Goal: Communication & Community: Answer question/provide support

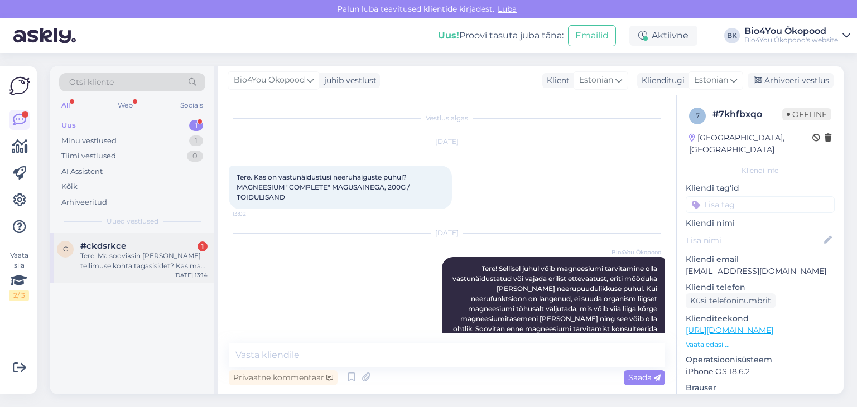
scroll to position [128, 0]
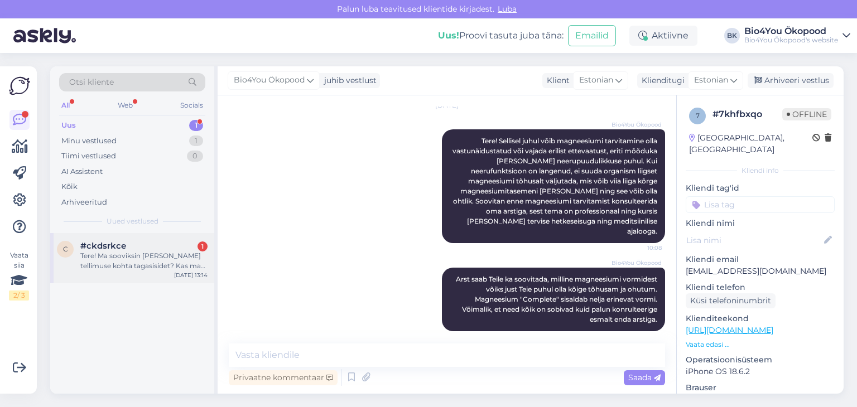
click at [85, 252] on div "Tere! Ma sooviksin [PERSON_NAME] tellimuse kohta tagasisidet? Kas ma võin oma t…" at bounding box center [143, 261] width 127 height 20
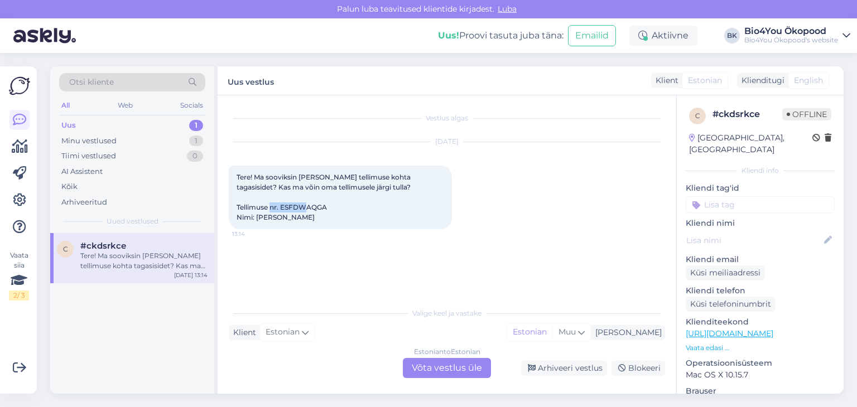
drag, startPoint x: 329, startPoint y: 206, endPoint x: 281, endPoint y: 209, distance: 47.5
click at [281, 209] on div "Tere! Ma sooviksin [PERSON_NAME] tellimuse kohta tagasisidet? Kas ma võin oma t…" at bounding box center [340, 198] width 223 height 64
copy span "ESFDWAQGA"
click at [442, 365] on div "Estonian to Estonian Võta vestlus üle" at bounding box center [447, 368] width 88 height 20
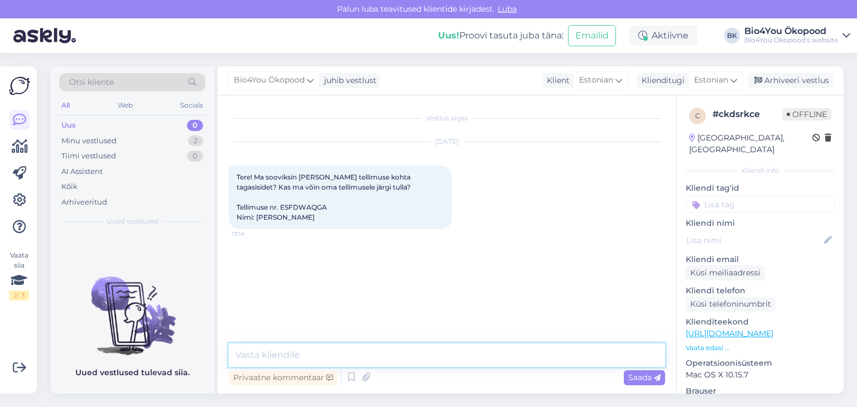
click at [358, 356] on textarea at bounding box center [447, 355] width 436 height 23
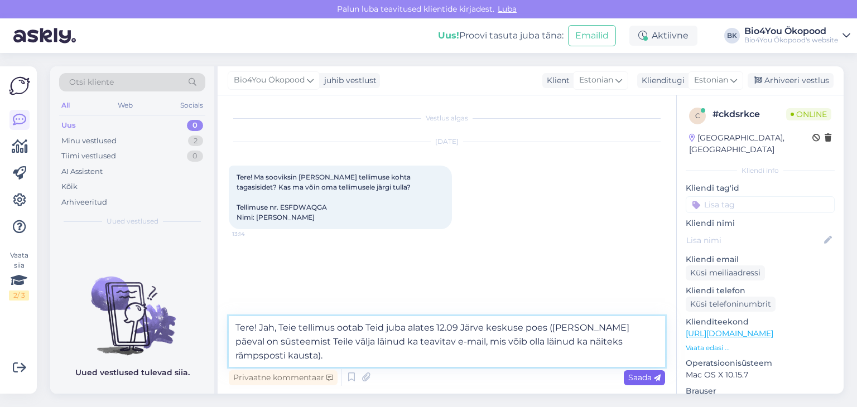
type textarea "Tere! Jah, Teie tellimus ootab Teid juba alates 12.09 Järve keskuse poes ([PERS…"
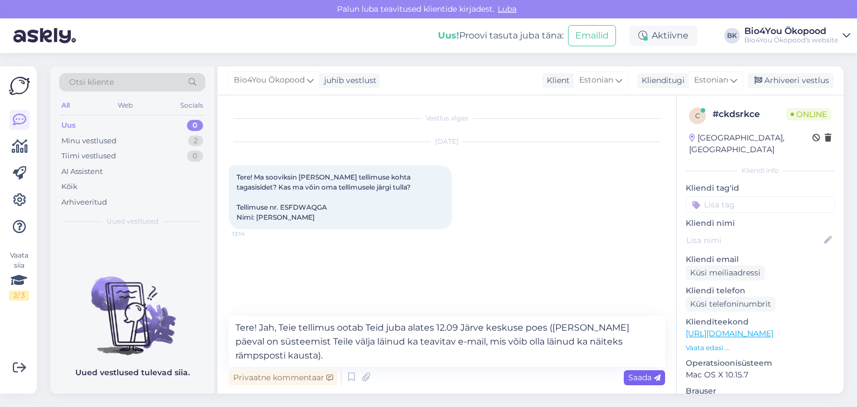
click at [645, 380] on span "Saada" at bounding box center [644, 378] width 32 height 10
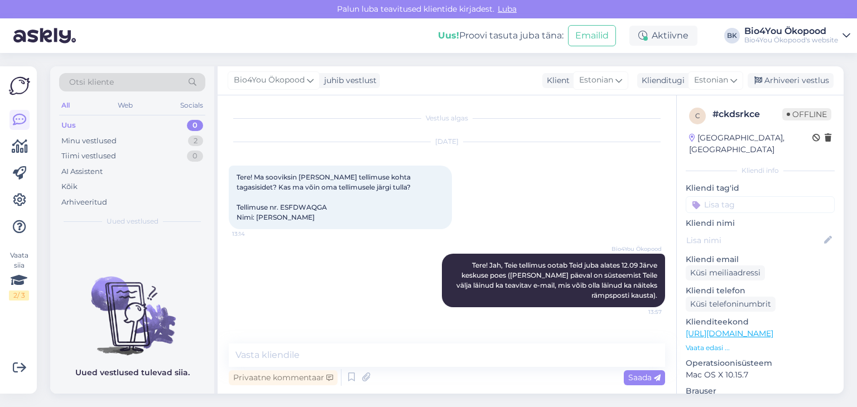
click at [157, 244] on div "Uued vestlused tulevad siia." at bounding box center [132, 313] width 164 height 161
drag, startPoint x: 252, startPoint y: 231, endPoint x: 226, endPoint y: 228, distance: 25.3
click at [226, 228] on div "Vestlus algas [DATE] Tere! Ma sooviksin [PERSON_NAME] tellimuse kohta tagasisid…" at bounding box center [447, 244] width 458 height 298
drag, startPoint x: 246, startPoint y: 233, endPoint x: 226, endPoint y: 236, distance: 19.9
click at [226, 236] on div "Vestlus algas [DATE] Tere! Ma sooviksin [PERSON_NAME] tellimuse kohta tagasisid…" at bounding box center [447, 244] width 458 height 298
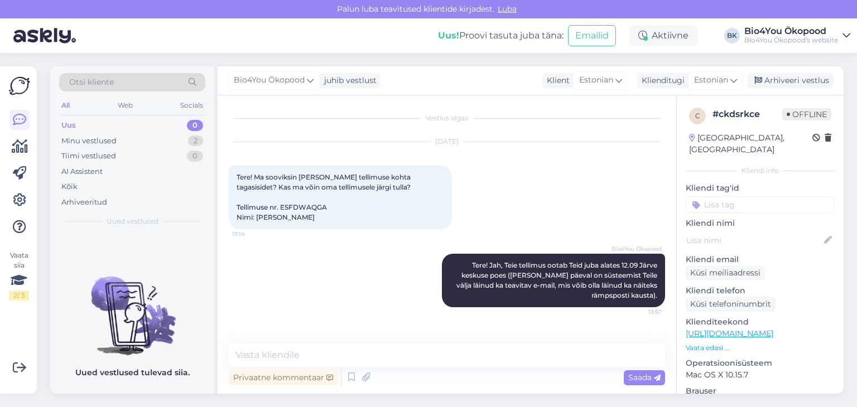
click at [270, 259] on div "Bio4You Ökopood Tere! Jah, Teie tellimus ootab Teid juba alates 12.09 Järve kes…" at bounding box center [447, 281] width 436 height 78
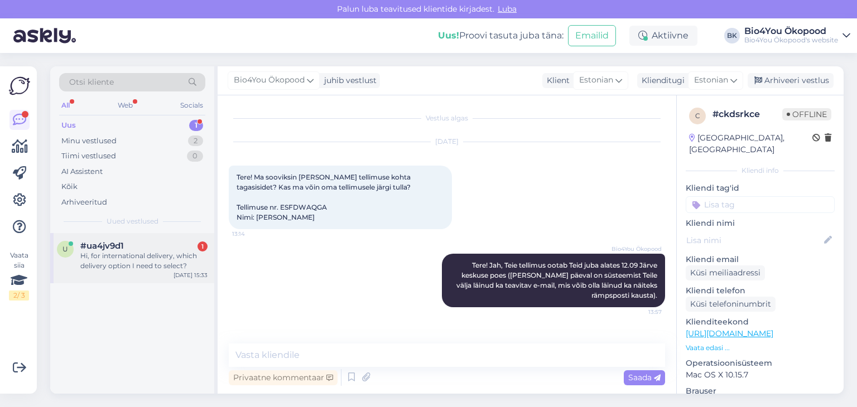
click at [135, 260] on div "Hi, for international delivery, which delivery option I need to select?" at bounding box center [143, 261] width 127 height 20
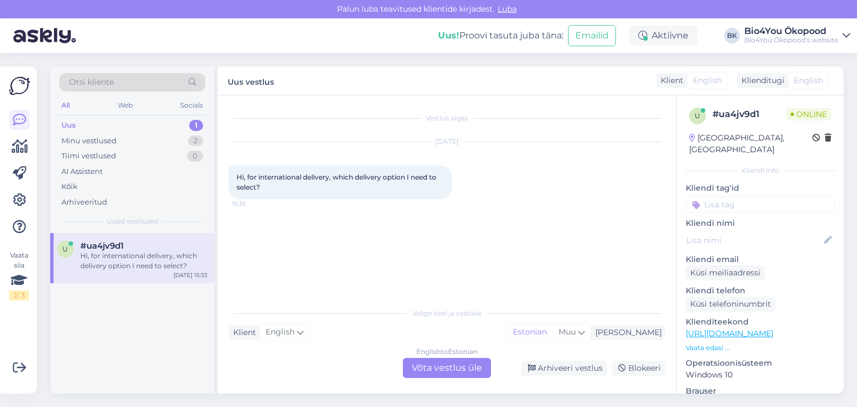
click at [446, 364] on div "English to Estonian Võta vestlus üle" at bounding box center [447, 368] width 88 height 20
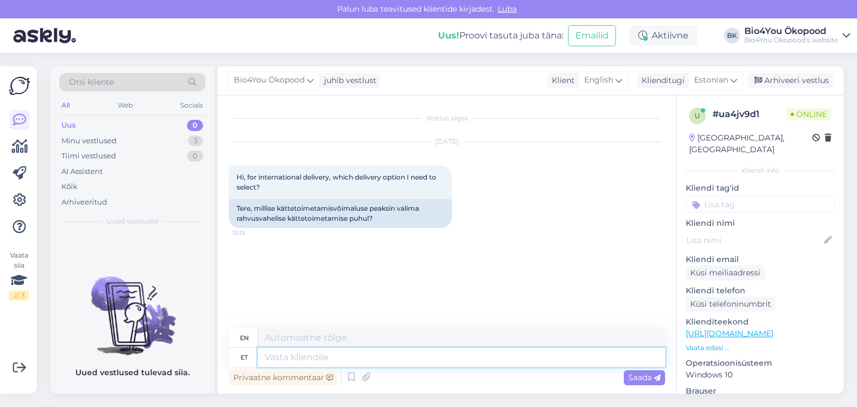
click at [323, 358] on textarea at bounding box center [461, 357] width 407 height 19
type textarea "Tere!"
type textarea "Hello!"
type textarea "Tere! [PERSON_NAME]"
type textarea "Hello! If"
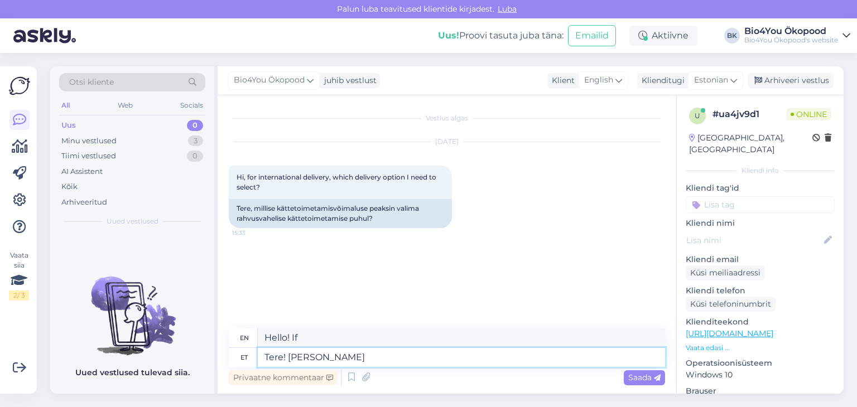
type textarea "Tere! [PERSON_NAME] o"
type textarea "Hello! If you choose"
type textarea "Tere! [PERSON_NAME] ostukorvis"
type textarea "Hello! If you select in the shopping cart"
type textarea "Tere! [PERSON_NAME] ostukorvis enda s"
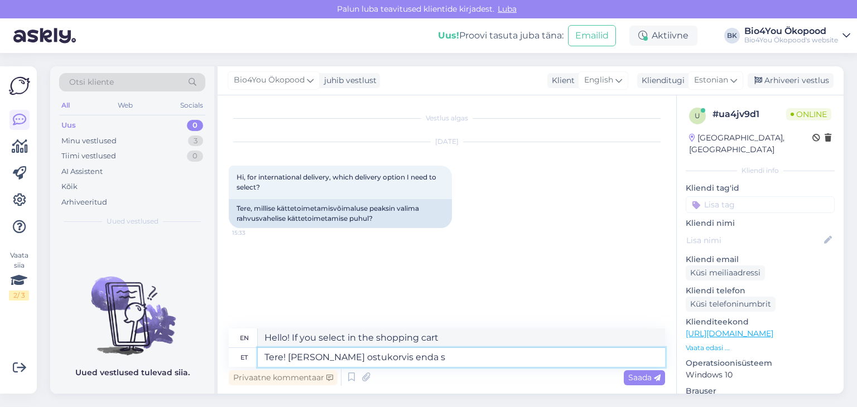
type textarea "Hello! When you select your shopping cart"
type textarea "Tere! [PERSON_NAME] ostukorvis enda soovitud"
type textarea "Hello! When you select your desired item in the shopping cart"
type textarea "Tere! [PERSON_NAME] ostukorvis enda soovitud siht"
type textarea "Hello! When you select your desired destination in the shopping cart"
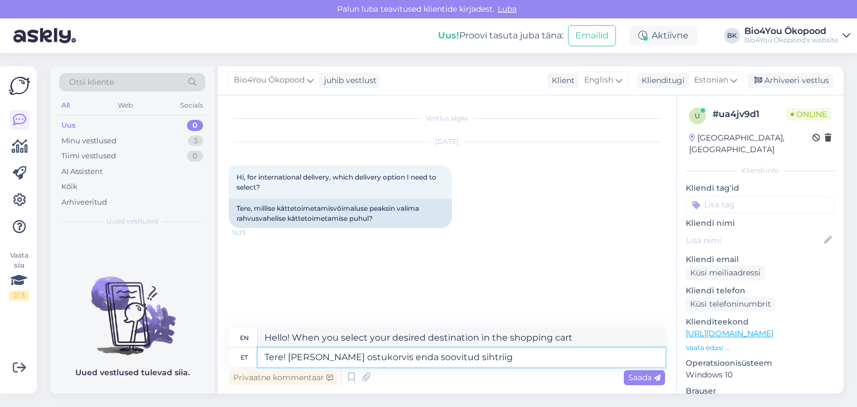
type textarea "Tere! [PERSON_NAME] ostukorvis enda soovitud sihtriigi"
type textarea "Hello! When you select your desired destination country in the shopping cart"
type textarea "Tere! [PERSON_NAME] ostukorvis enda soovitud sihtriigi, k"
type textarea "Hello! When you select your desired destination country in the shopping cart,"
type textarea "Tere! [PERSON_NAME] ostukorvis enda soovitud sihtriigi, kuvab teile"
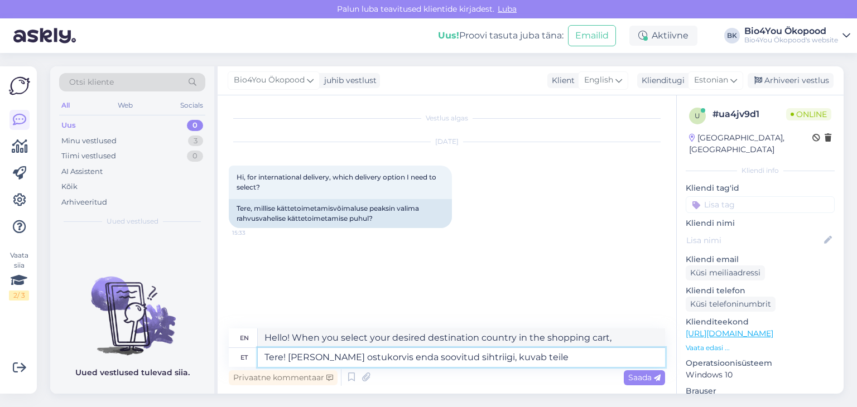
type textarea "Hello! When you select your desired destination country in the shopping cart, i…"
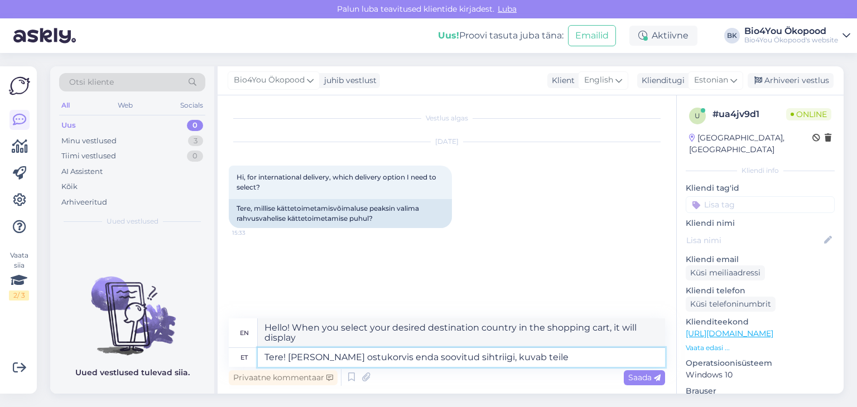
type textarea "Tere! [PERSON_NAME] ostukorvis enda soovitud sihtriigi, kuvab teile õ"
type textarea "Hello! When you select your desired destination country in the shopping cart, y…"
type textarea "Tere! [PERSON_NAME] ostukorvis enda soovitud sihtriigi, kuvab teile õiget t"
type textarea "Hello! When you select your desired destination country in the shopping cart, t…"
type textarea "Tere! [PERSON_NAME] ostukorvis enda soovitud sihtriigi, kuvab teile õiget trans…"
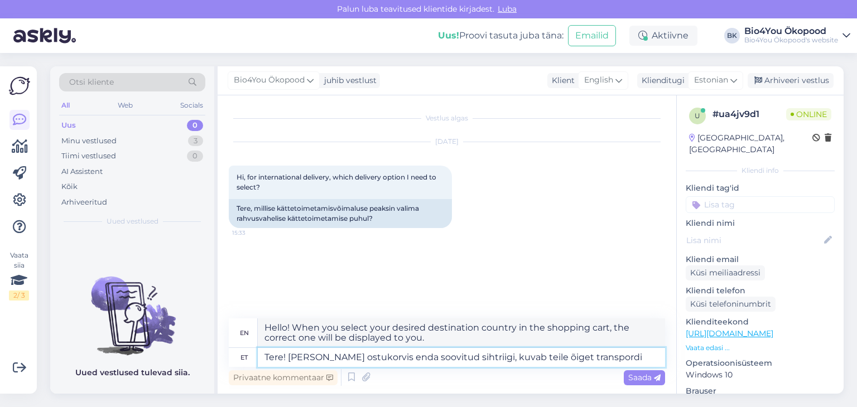
type textarea "Hello! When you select your desired destination country in the shopping cart, t…"
type textarea "Tere! [PERSON_NAME] ostukorvis enda soovitud sihtriigi, kuvab teile õiget trans…"
type textarea "Hello! When you select your desired destination country in the shopping cart, t…"
type textarea "Tere! [PERSON_NAME] ostukorvis enda soovitud sihtriigi, kuvab teile õiget trans…"
click at [639, 378] on span "Saada" at bounding box center [644, 378] width 32 height 10
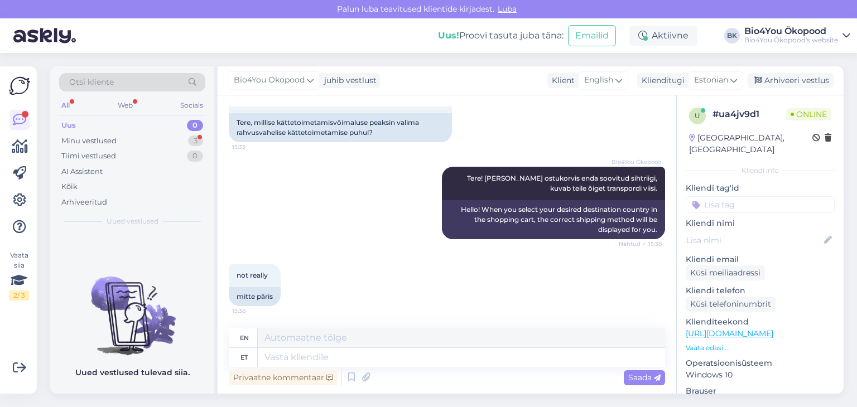
scroll to position [85, 0]
click at [96, 143] on div "Minu vestlused" at bounding box center [88, 141] width 55 height 11
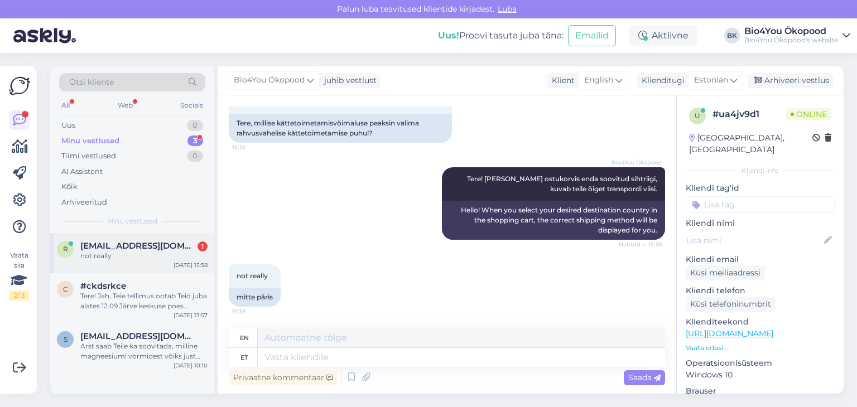
click at [141, 252] on div "not really" at bounding box center [143, 256] width 127 height 10
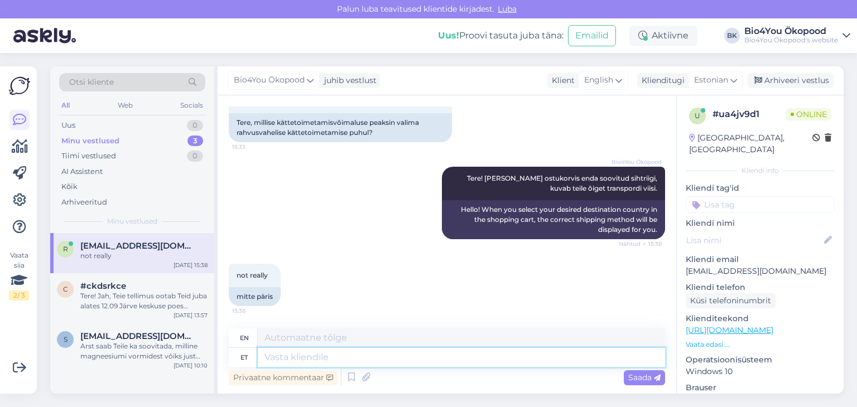
click at [313, 360] on textarea at bounding box center [461, 357] width 407 height 19
type textarea "Mida"
type textarea "What"
type textarea "Mida te"
type textarea "What do you"
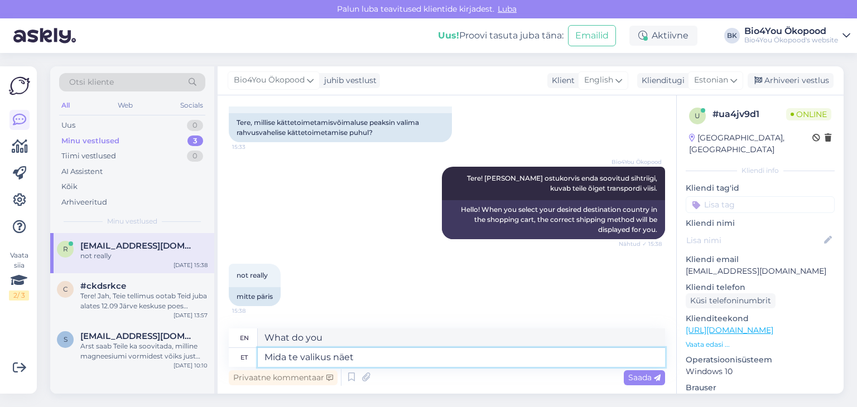
type textarea "Mida te valikus näete"
type textarea "What do you choose?"
type textarea "Mida te valikus näete siis"
type textarea "What do you see in the selection then?"
click at [294, 358] on textarea "Mida te valikus näete siis" at bounding box center [461, 357] width 407 height 19
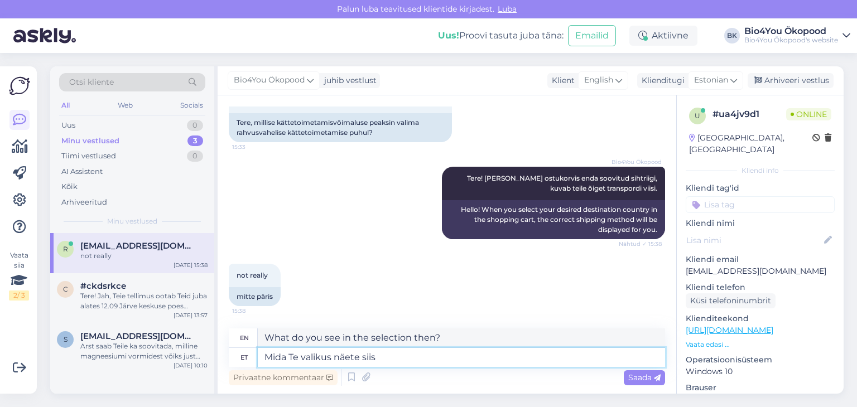
click at [392, 364] on textarea "Mida Te valikus näete siis" at bounding box center [461, 357] width 407 height 19
type textarea "Mida Te valikus näete siis? Kui m"
type textarea "What do you see in the selection then? If"
type textarea "Mida Te valikus näete siis? Kui ma v"
type textarea "What do you see in the selection then? If I"
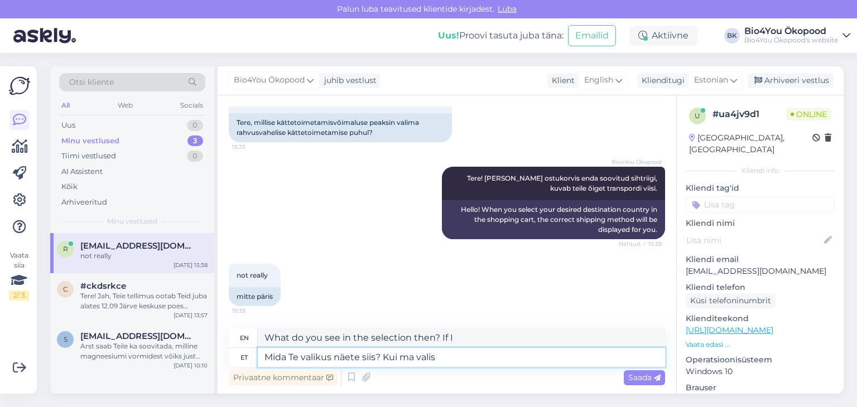
type textarea "Mida Te valikus näete siis? Kui ma valis o"
type textarea "What do you see in the selection? If I chose"
type textarea "Mida Te valikus näete siis? Kui ma valis ostukorvis"
type textarea "What do you see in the selection? When I selected in the shopping cart"
type textarea "Mida Te valikus näete siis? Kui ma valis ostukorvis riigiks"
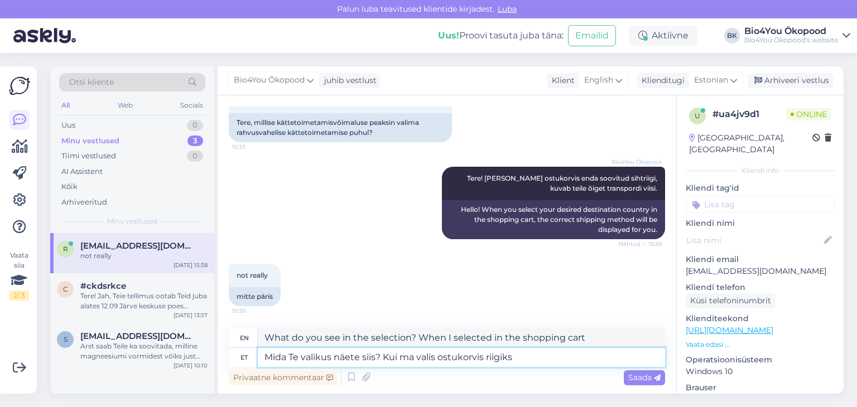
type textarea "What do you see in the selection? When I selected the country in the shopping c…"
type textarea "Mida Te valikus näete siis? Kui ma valis ostukorvis riigiks Saksamaa, jääb mulle"
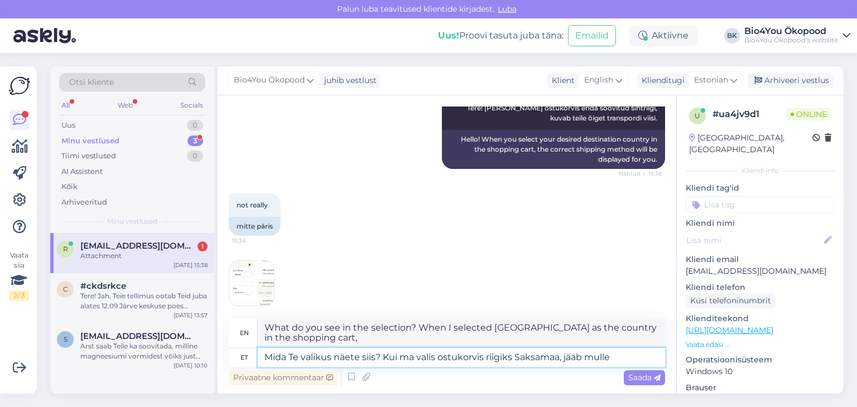
type textarea "What do you see in the selection then? When I selected [GEOGRAPHIC_DATA] as the…"
type textarea "Mida Te valikus näete siis? Kui ma valis ostukorvis riigiks Saksamaa, jääb mulle"
click at [265, 280] on img at bounding box center [251, 283] width 45 height 45
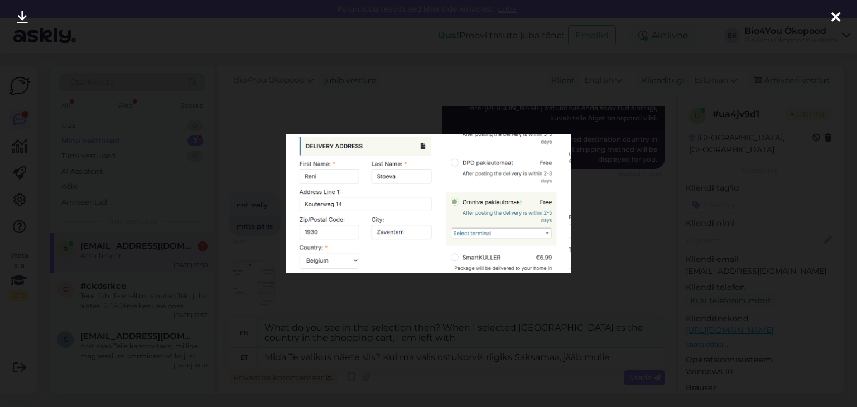
click at [609, 356] on div at bounding box center [428, 203] width 857 height 407
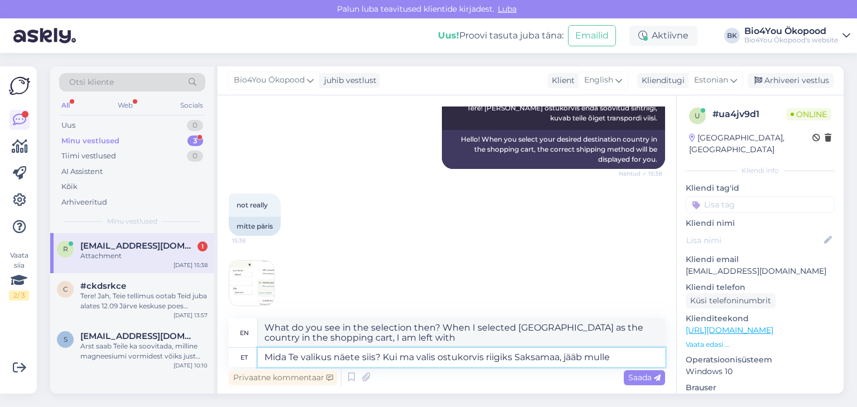
drag, startPoint x: 625, startPoint y: 355, endPoint x: 252, endPoint y: 330, distance: 373.4
click at [252, 330] on div "en What do you see in the selection then? When I selected [GEOGRAPHIC_DATA] as …" at bounding box center [447, 342] width 436 height 49
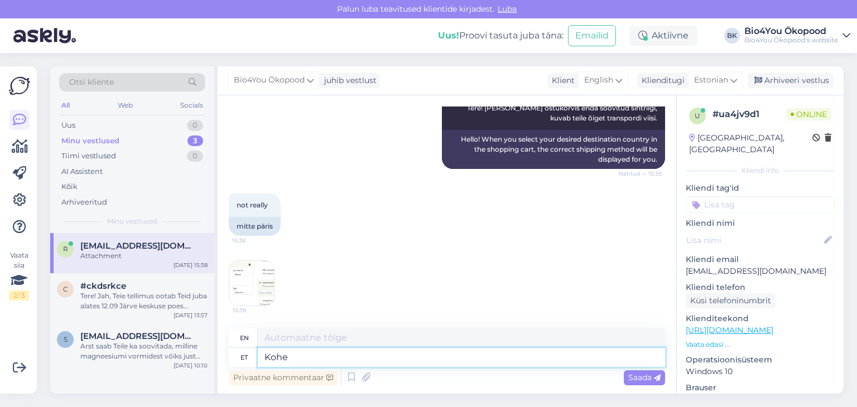
type textarea "Kohe v"
type textarea "Immediately"
type textarea "Kohe vaatan"
type textarea "I'll look right away."
type textarea "Kohe vaatan üle"
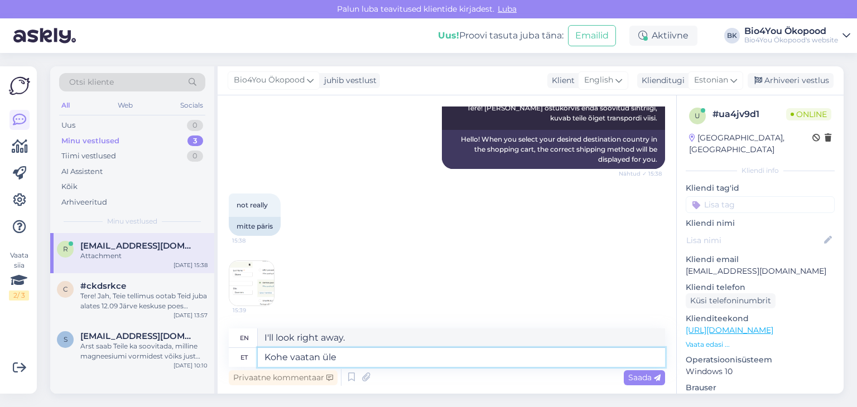
type textarea "I'll check it right away."
type textarea "Kohe vaatan üle."
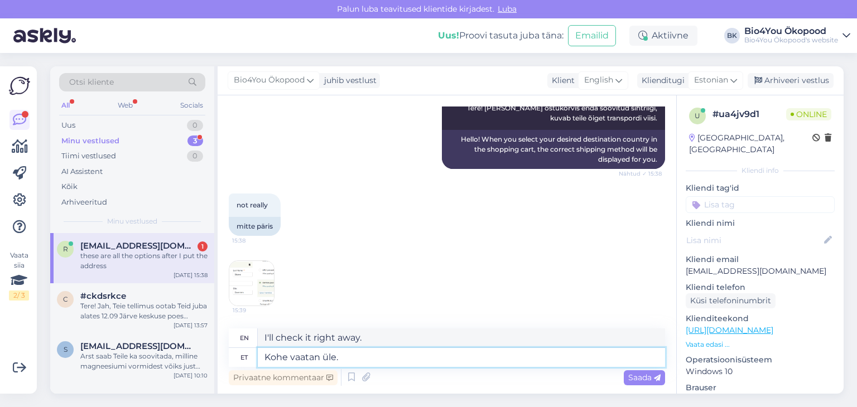
scroll to position [223, 0]
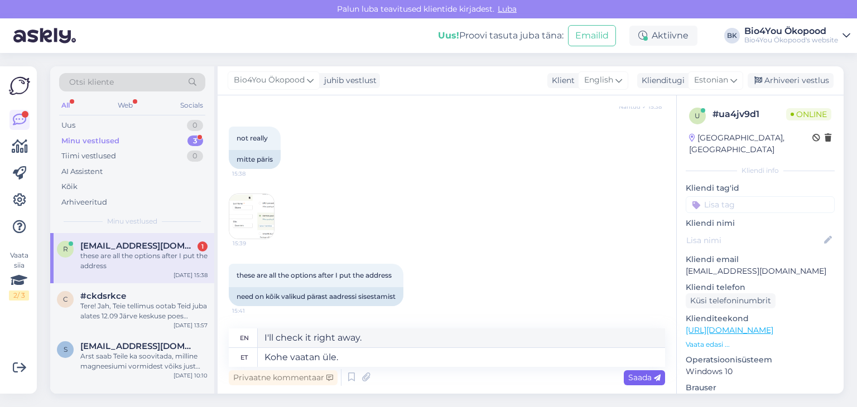
click at [633, 375] on span "Saada" at bounding box center [644, 378] width 32 height 10
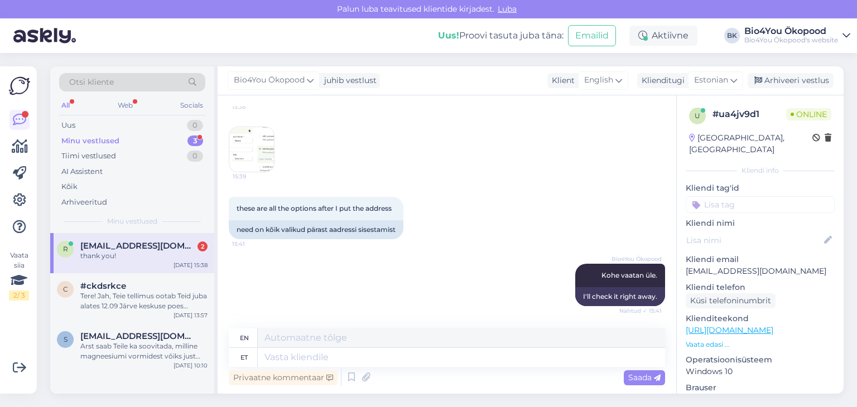
scroll to position [357, 0]
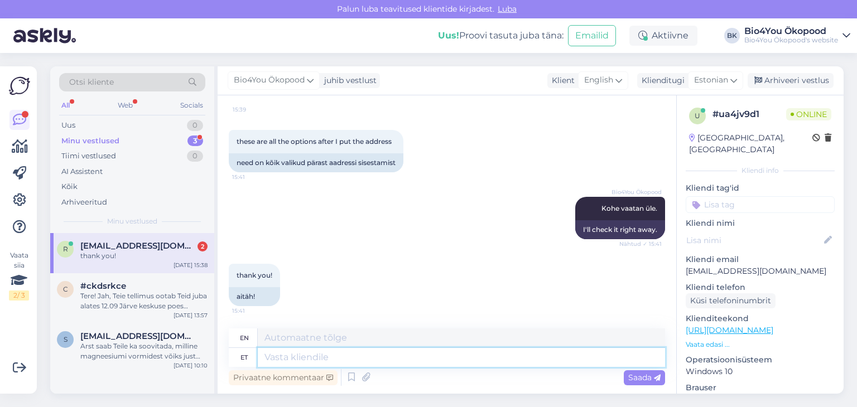
click at [317, 351] on textarea at bounding box center [461, 357] width 407 height 19
click at [364, 379] on icon at bounding box center [366, 377] width 16 height 17
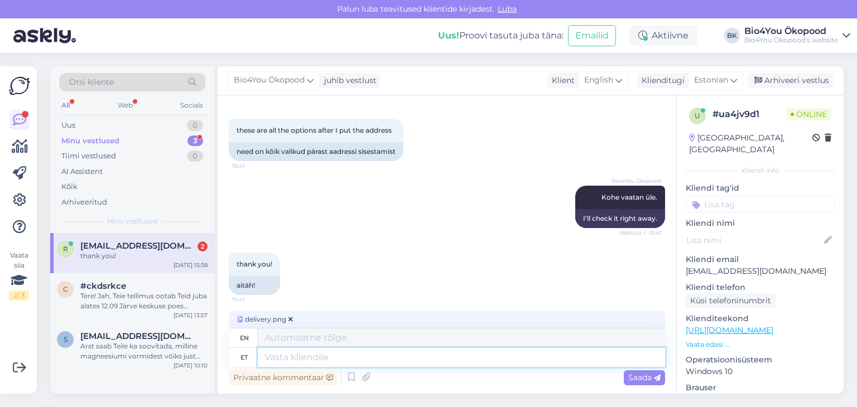
click at [344, 354] on textarea at bounding box center [461, 357] width 407 height 19
click at [646, 384] on div "Saada" at bounding box center [644, 377] width 41 height 15
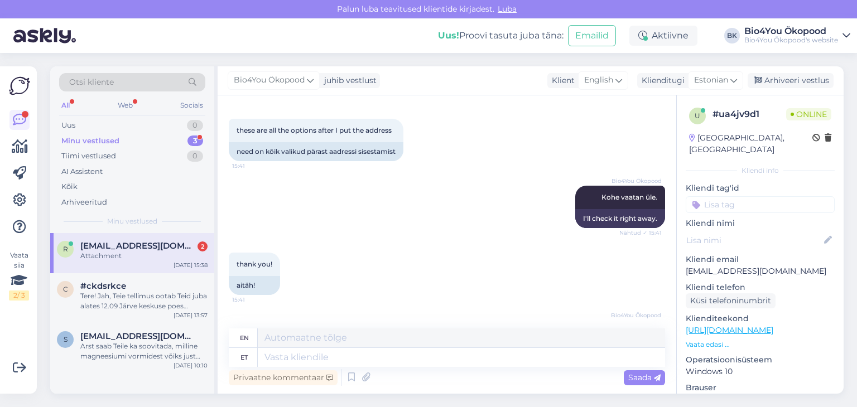
scroll to position [427, 0]
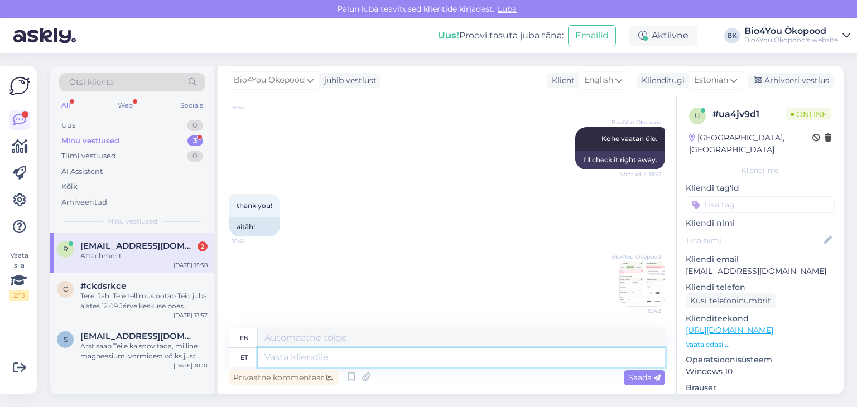
click at [413, 360] on textarea at bounding box center [461, 357] width 407 height 19
type textarea "Palun"
type textarea "Please"
type textarea "Palun proovige ko"
type textarea "Please try."
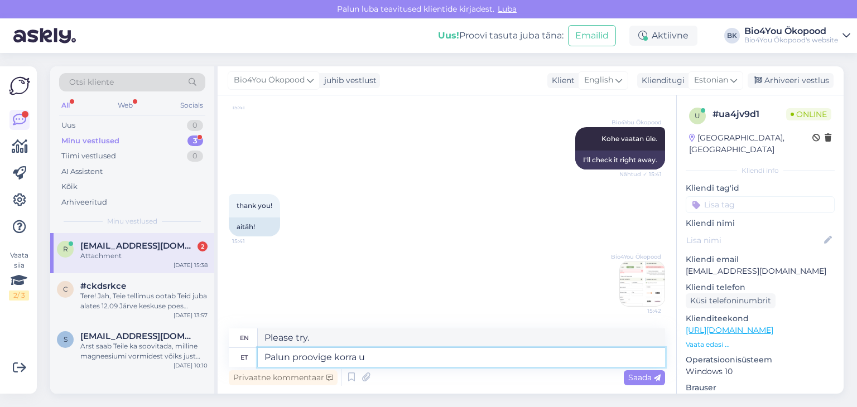
type textarea "Palun proovige korra uu"
type textarea "Please try again."
type textarea "Palun proovige korra uuesti"
type textarea "Please try again later."
type textarea "Palun proovige korra uuesti oma aadress"
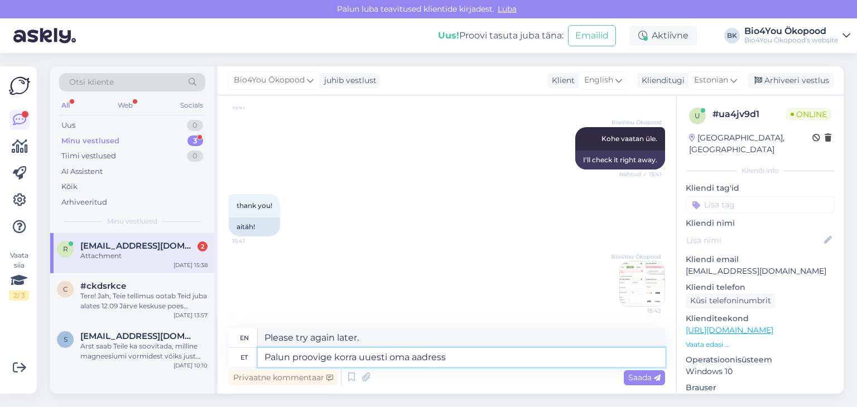
type textarea "Please try your address again."
type textarea "Palun proovige korra uuesti oma aadress sisestada, al"
type textarea "Please try entering your address again,"
type textarea "Palun proovige korra uuesti oma aadress sisestada, alustades"
type textarea "Please try entering your address again, starting with"
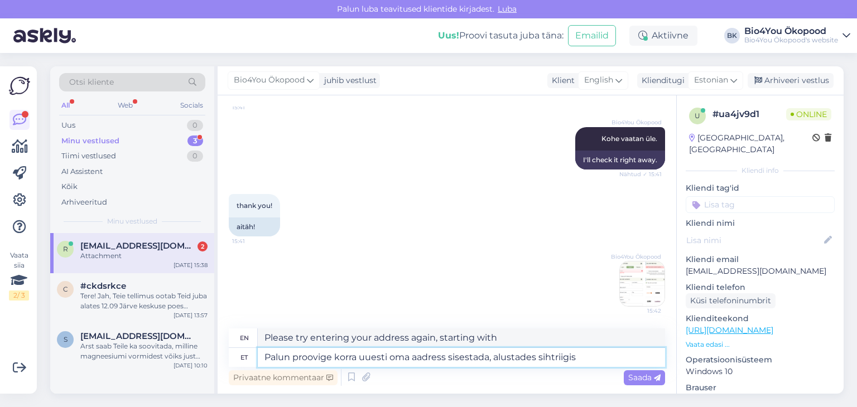
type textarea "Palun proovige korra uuesti oma aadress sisestada, alustades sihtriigist"
type textarea "Please try entering your address again, starting with the destination country."
type textarea "Palun proovige korra uuesti oma aadress sisestada, alustades sihtriigist."
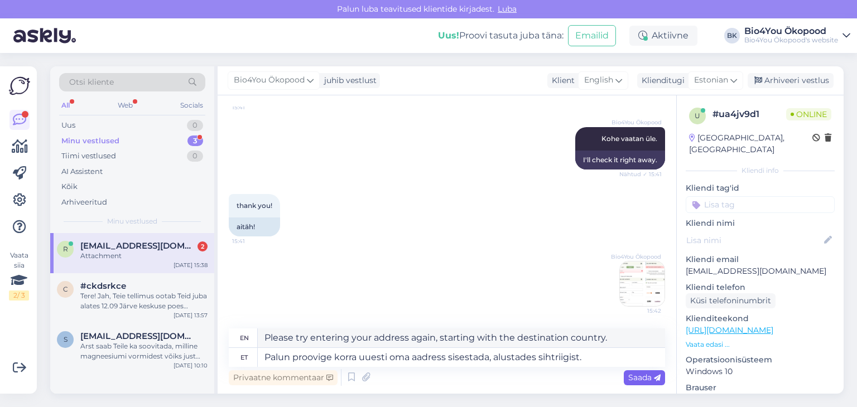
click at [636, 376] on span "Saada" at bounding box center [644, 378] width 32 height 10
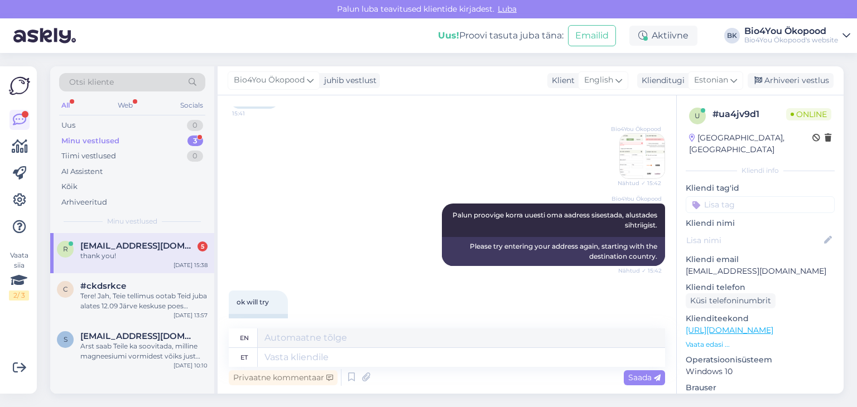
scroll to position [547, 0]
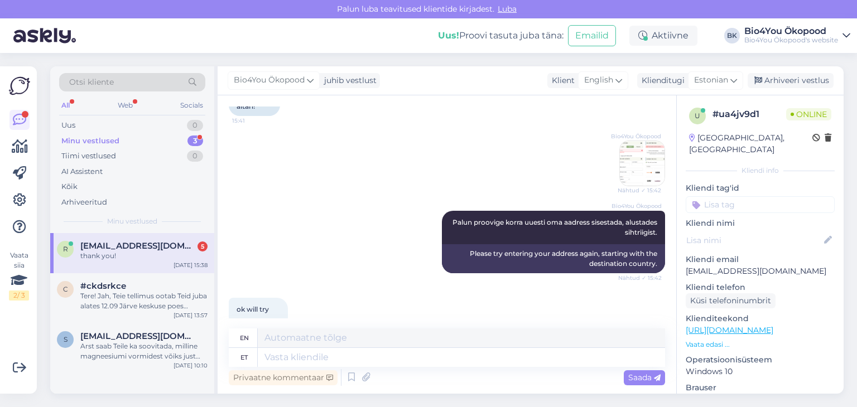
click at [634, 169] on img at bounding box center [642, 163] width 45 height 45
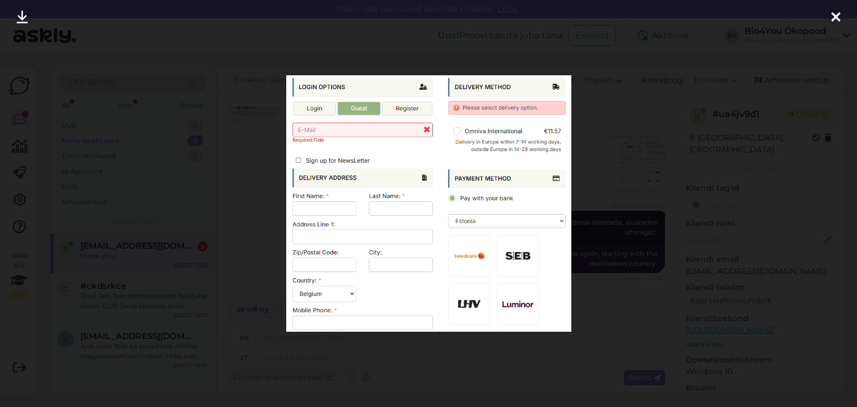
click at [593, 302] on div at bounding box center [428, 203] width 857 height 407
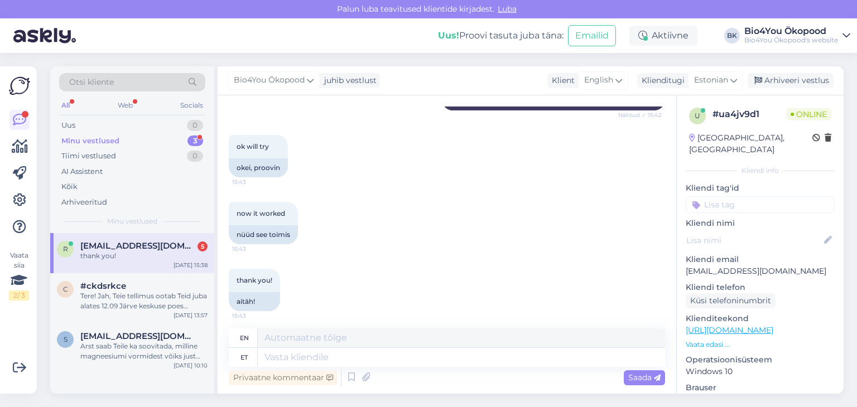
scroll to position [714, 0]
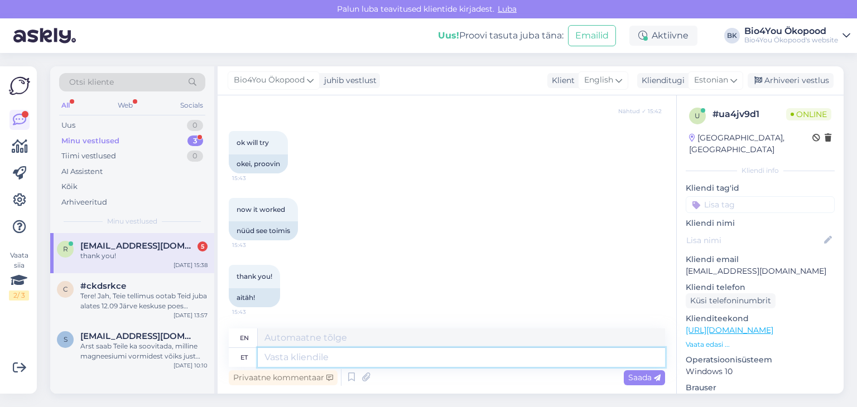
click at [310, 358] on textarea at bounding box center [461, 357] width 407 height 19
type textarea "Ilusat päev"
type textarea "Beautiful"
type textarea "Ilusat päeva j"
type textarea "Have a nice day"
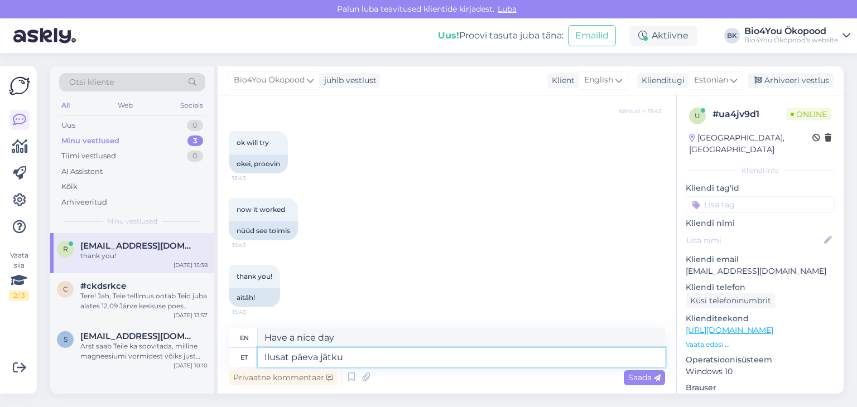
type textarea "Ilusat päeva jätku1"
type textarea "Have a nice day!"
type textarea "Ilusat päeva jätku!"
click at [637, 378] on span "Saada" at bounding box center [644, 378] width 32 height 10
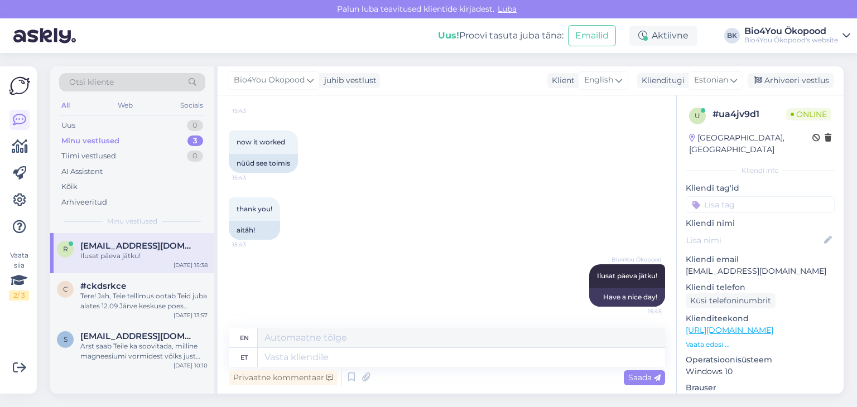
scroll to position [781, 0]
